Goal: Information Seeking & Learning: Learn about a topic

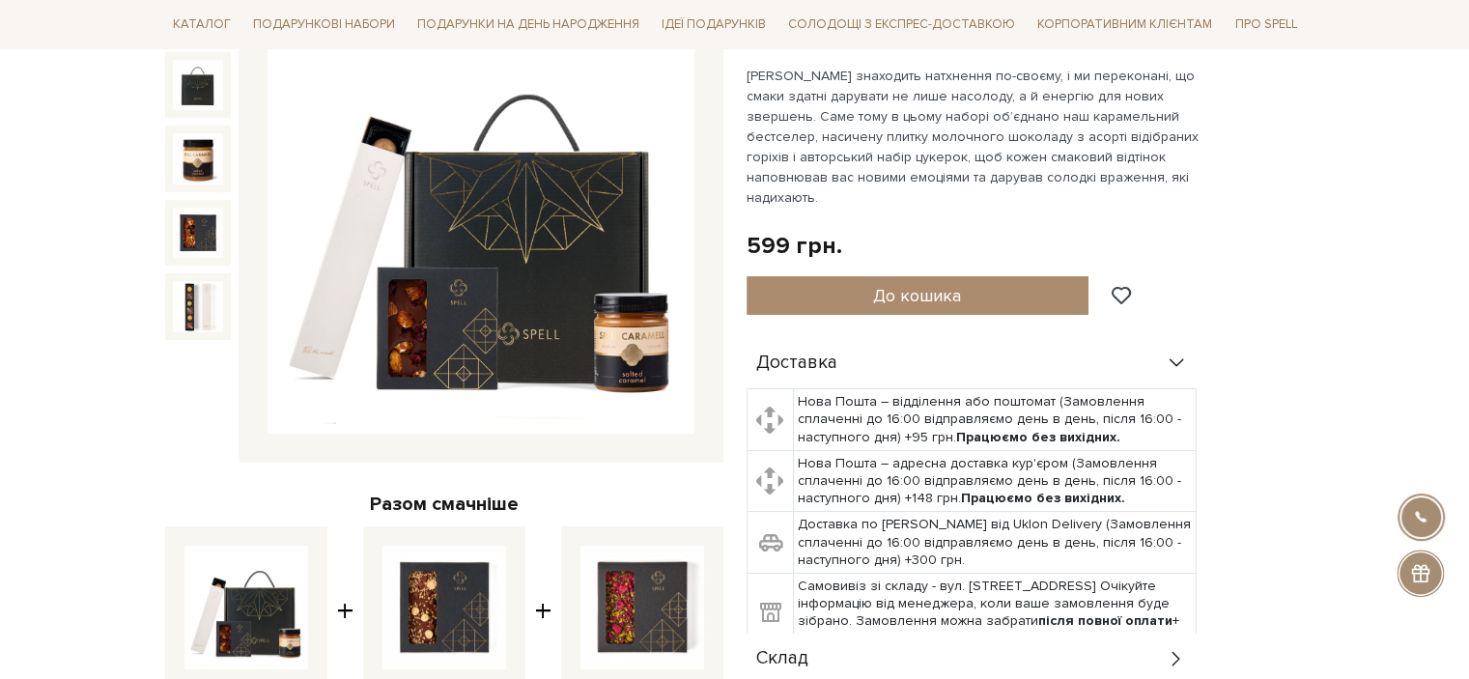
scroll to position [193, 0]
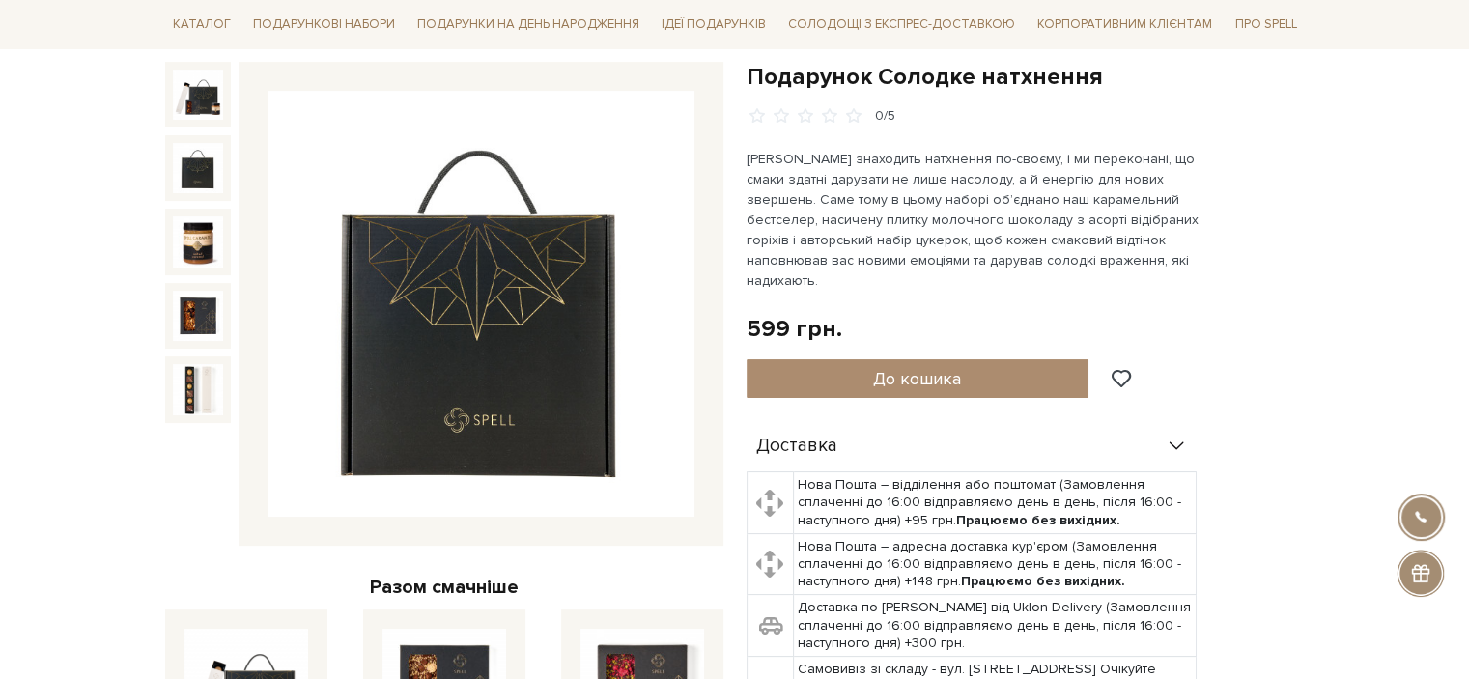
click at [200, 166] on img at bounding box center [198, 168] width 50 height 50
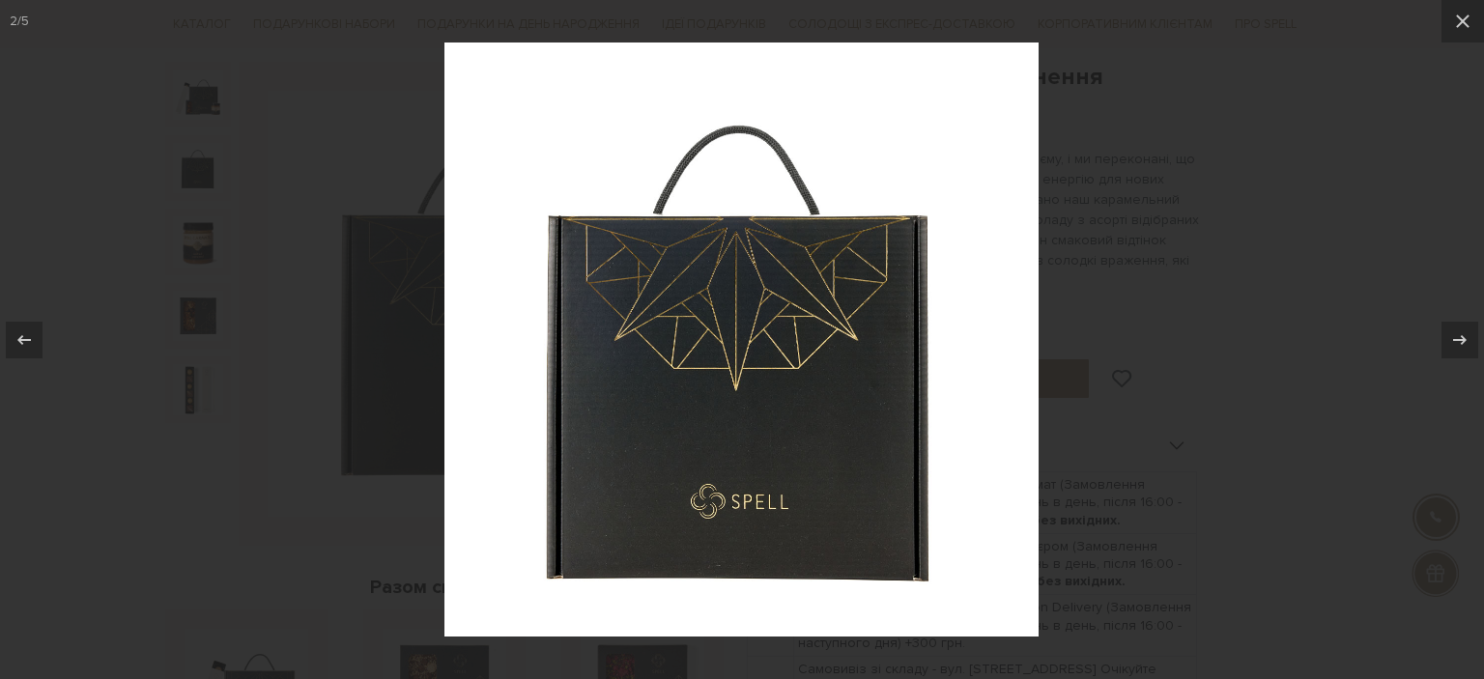
click at [185, 236] on div at bounding box center [742, 339] width 1484 height 679
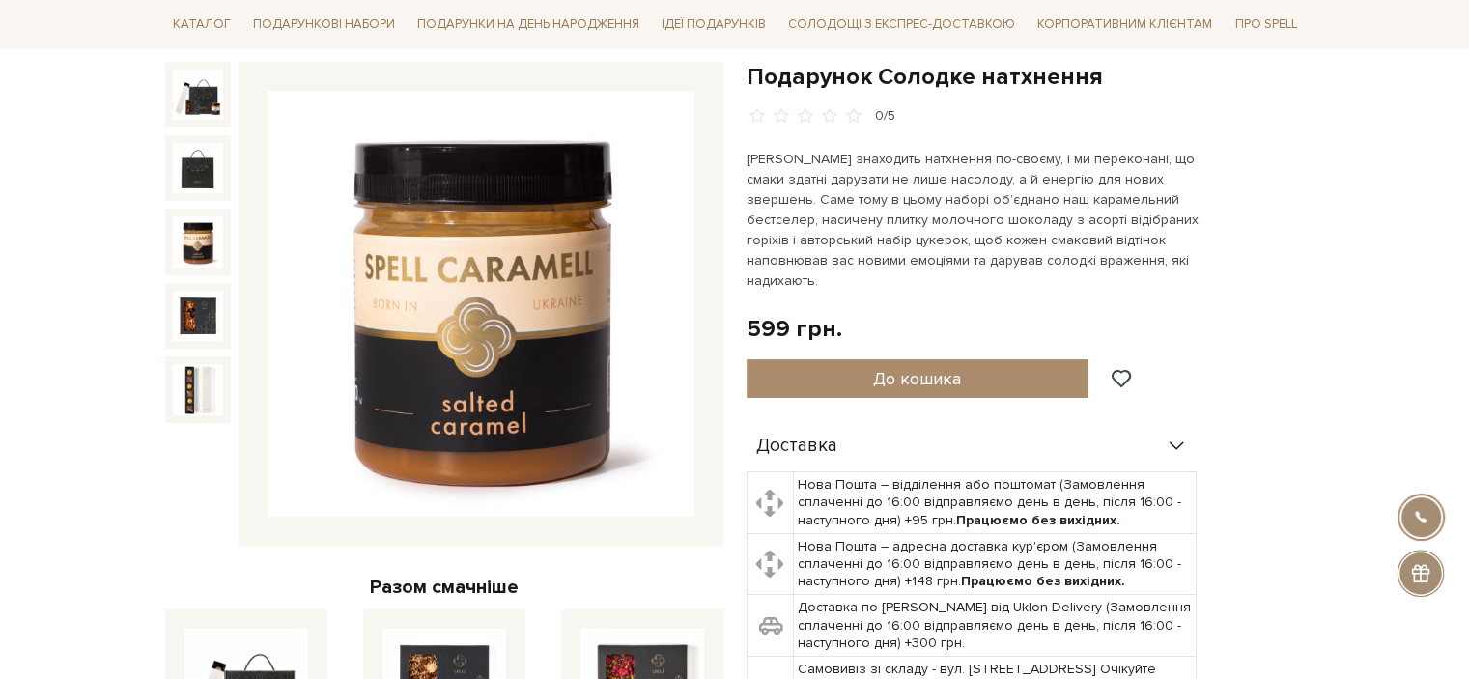
click at [217, 242] on img at bounding box center [198, 241] width 50 height 50
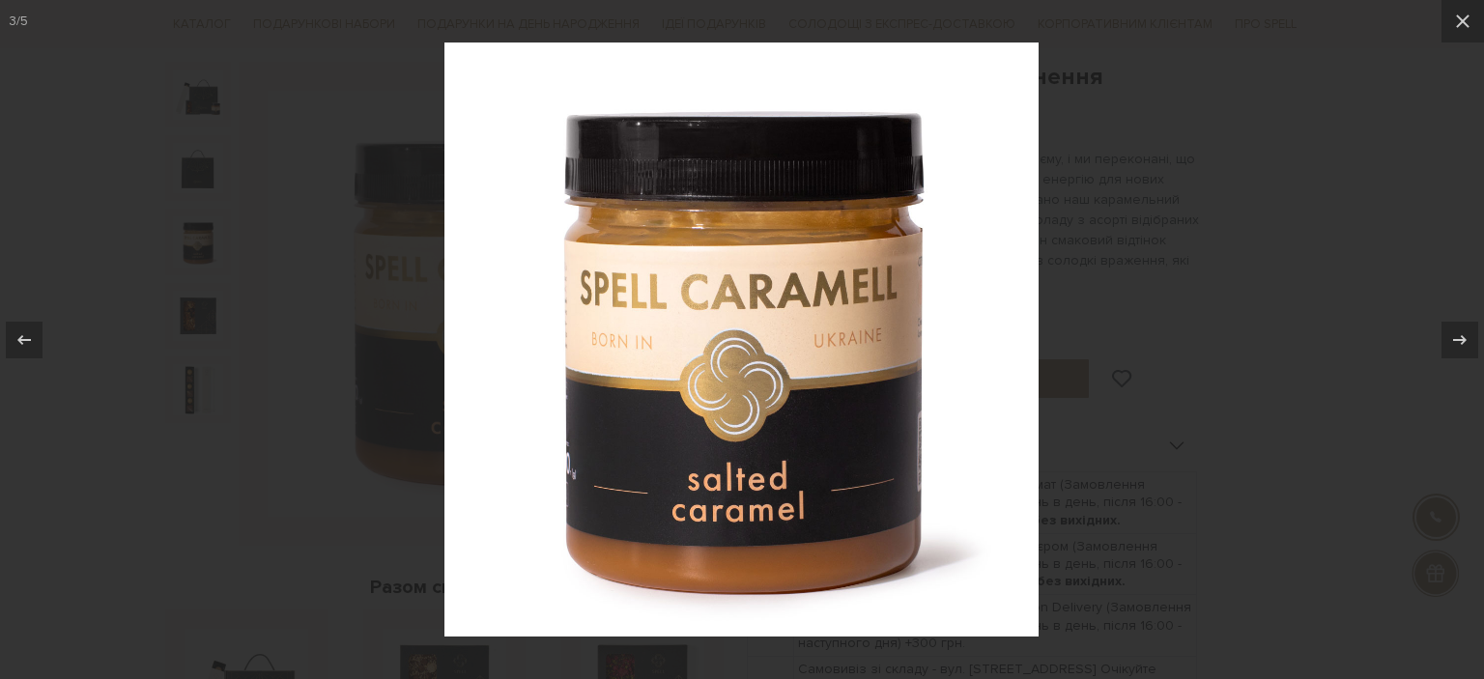
click at [173, 281] on div at bounding box center [742, 339] width 1484 height 679
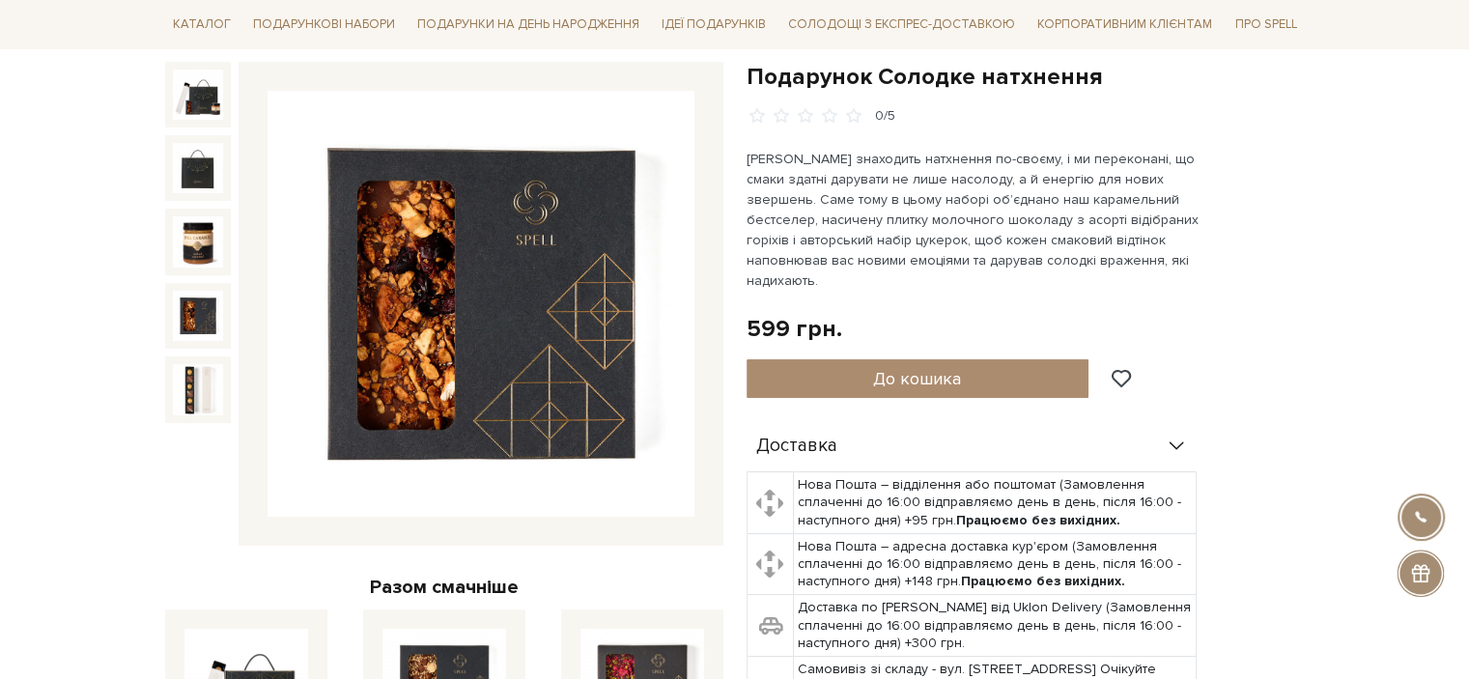
click at [189, 314] on img at bounding box center [198, 316] width 50 height 50
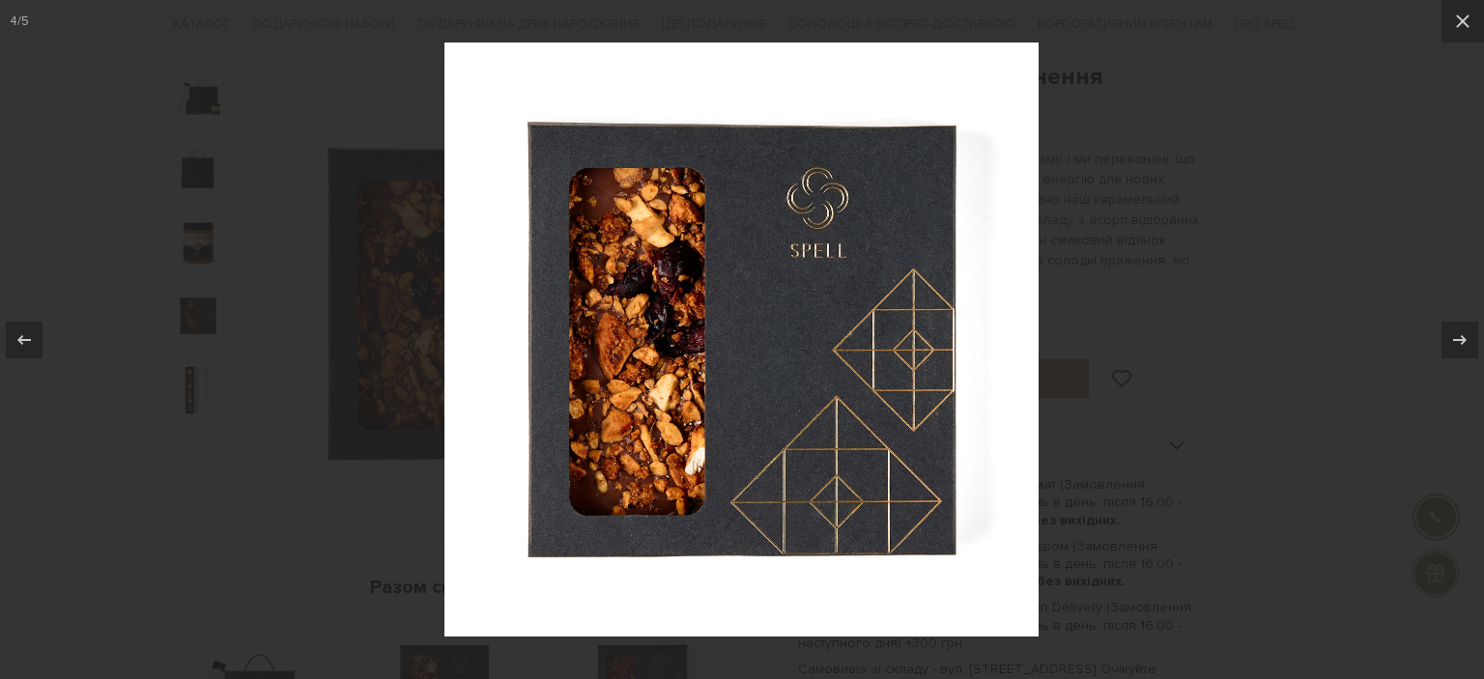
click at [184, 383] on div at bounding box center [742, 339] width 1484 height 679
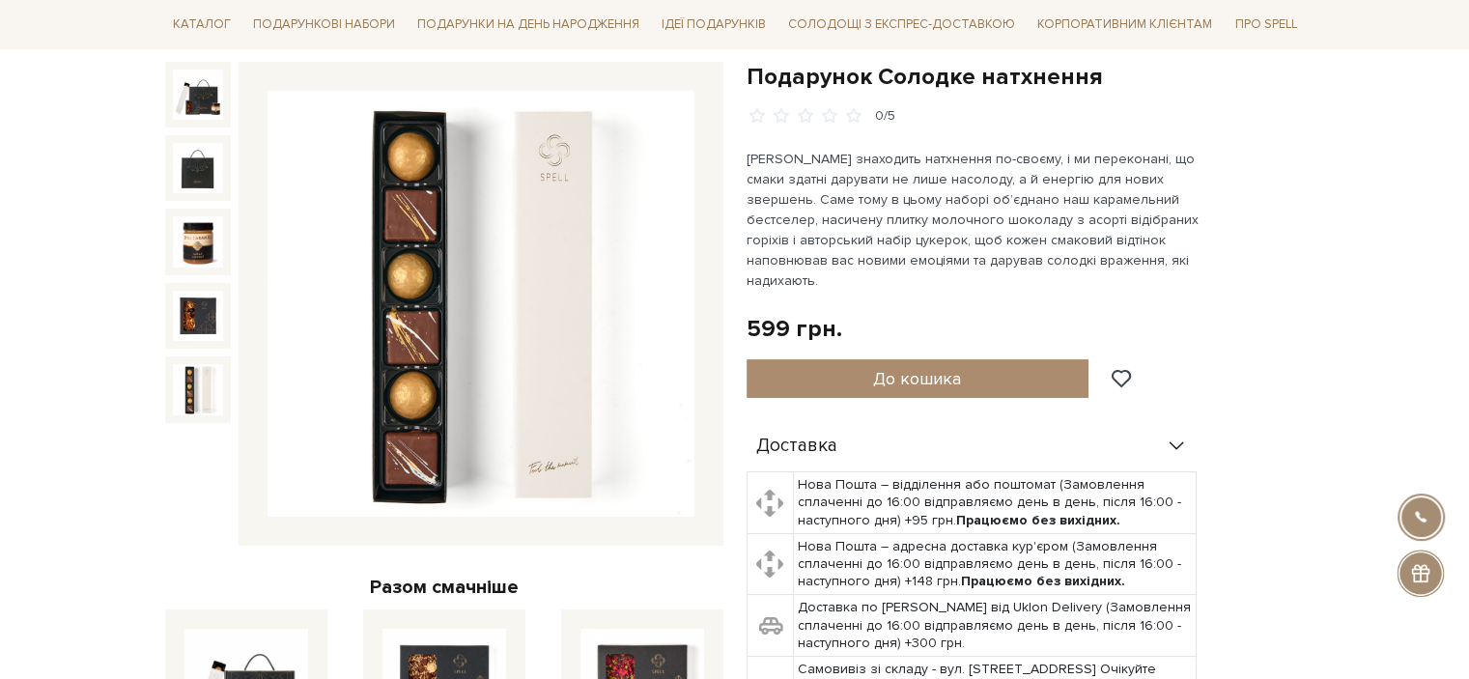
click at [184, 397] on img at bounding box center [198, 389] width 50 height 50
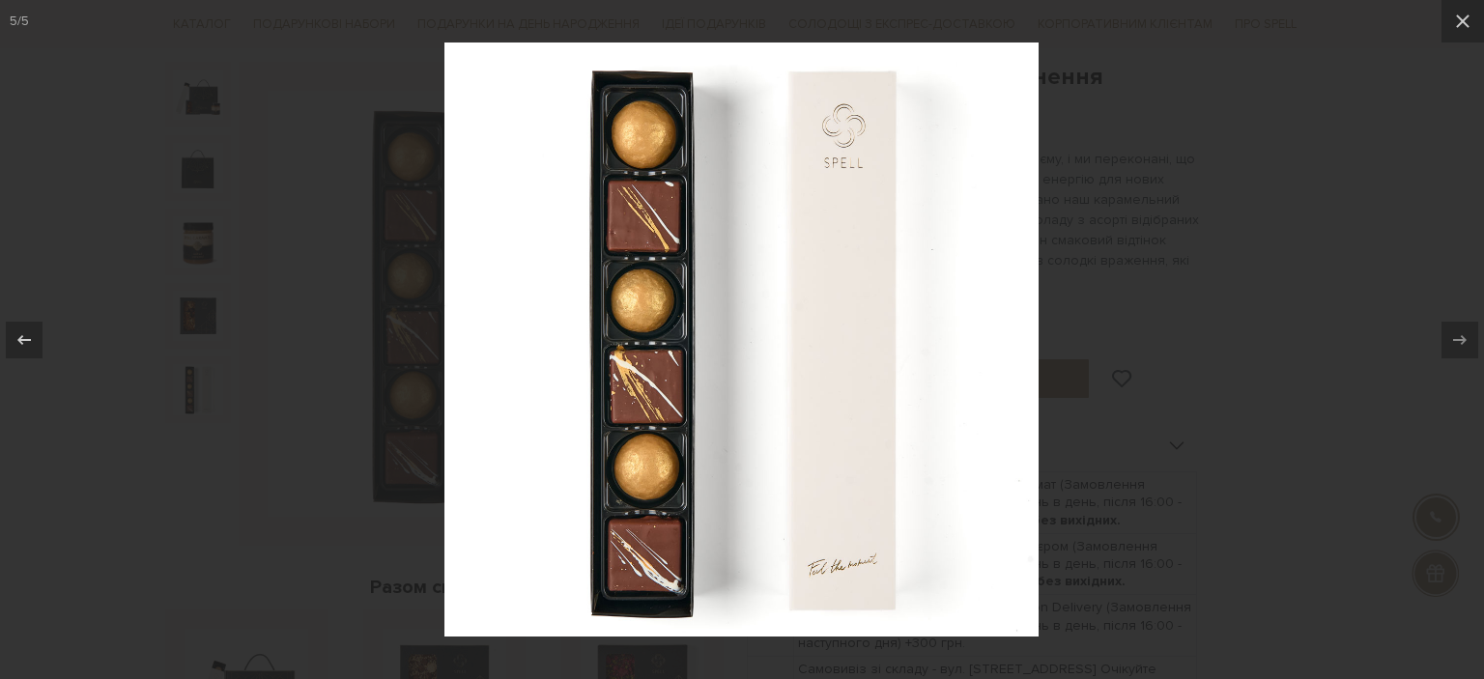
click at [133, 392] on div at bounding box center [742, 339] width 1484 height 679
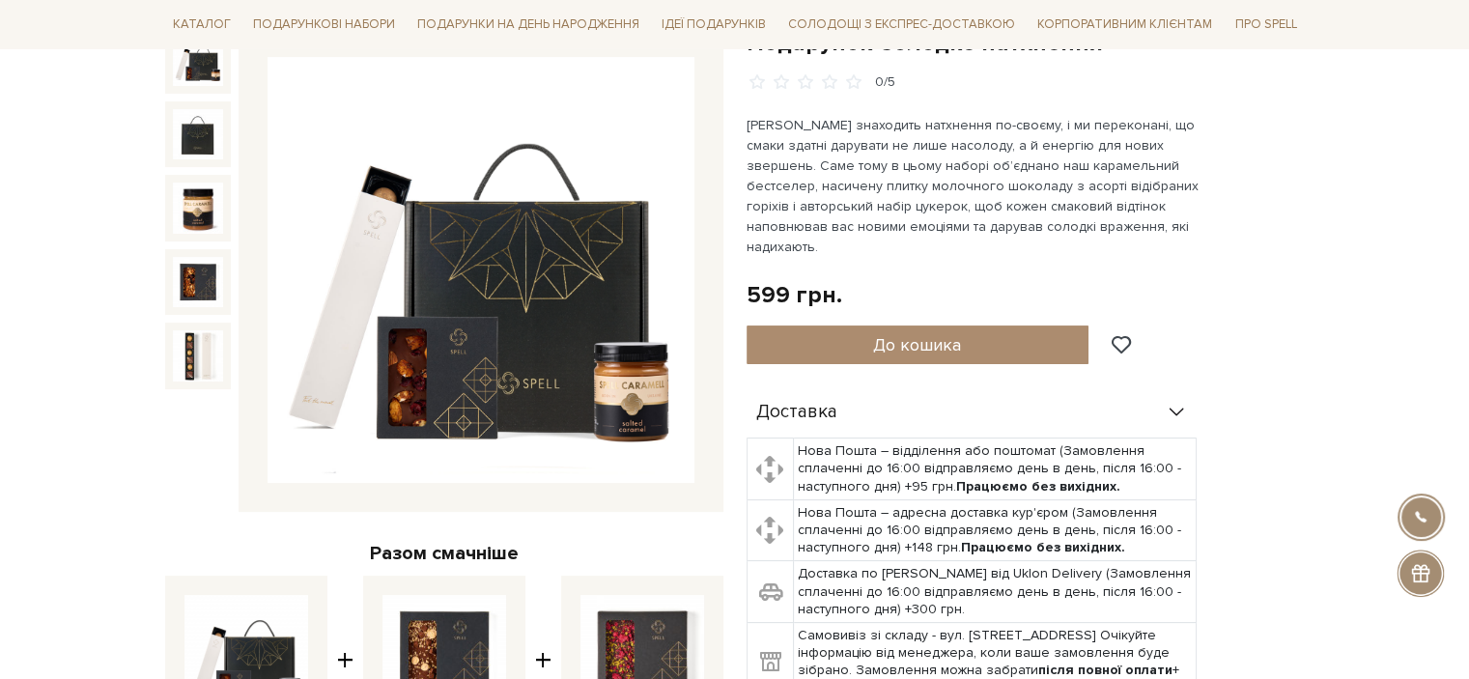
scroll to position [97, 0]
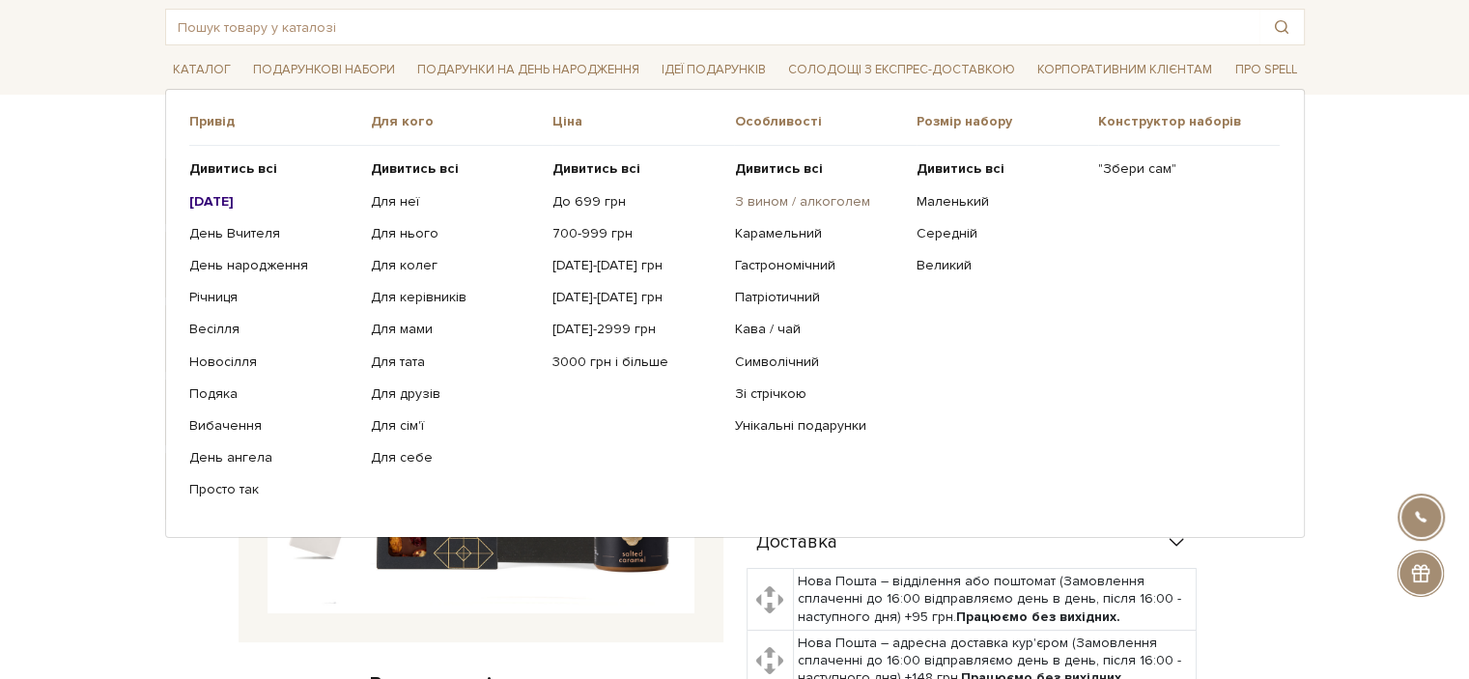
click at [770, 203] on link "З вином / алкоголем" at bounding box center [817, 201] width 167 height 17
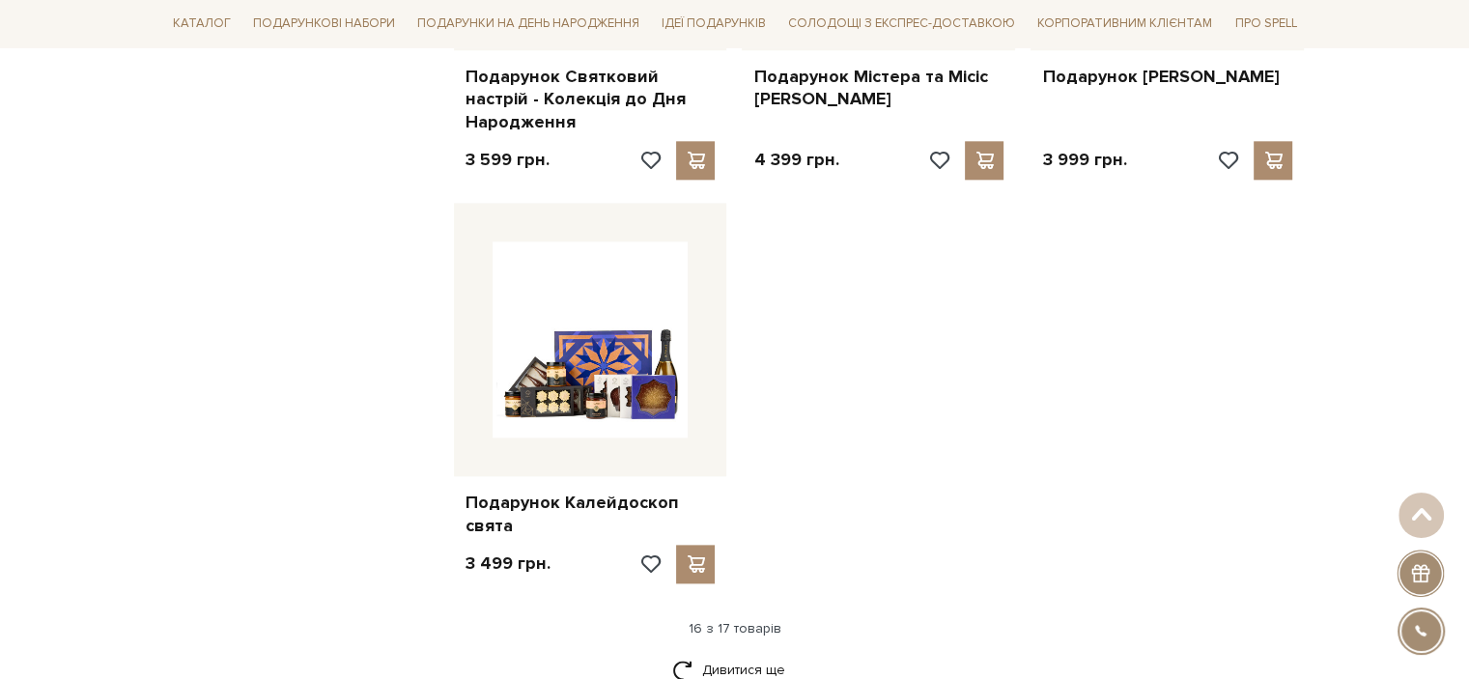
scroll to position [1835, 0]
